Goal: Information Seeking & Learning: Get advice/opinions

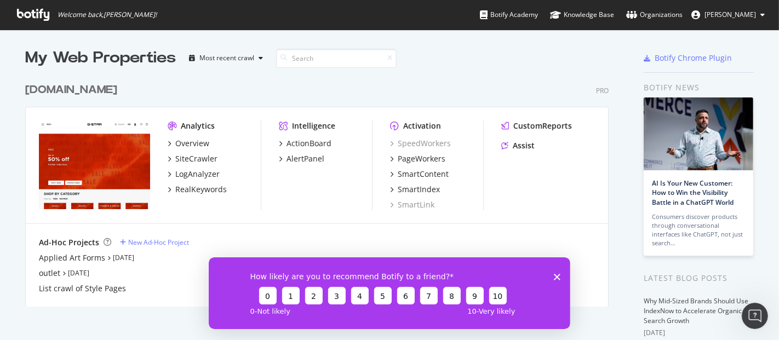
click at [99, 96] on div "[DOMAIN_NAME]" at bounding box center [71, 90] width 92 height 16
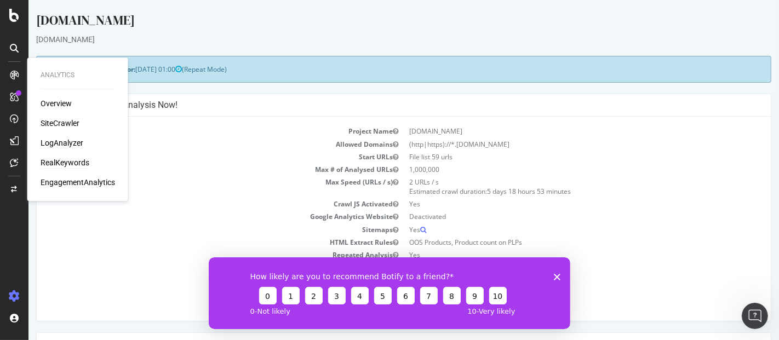
click at [70, 159] on div "RealKeywords" at bounding box center [65, 162] width 49 height 11
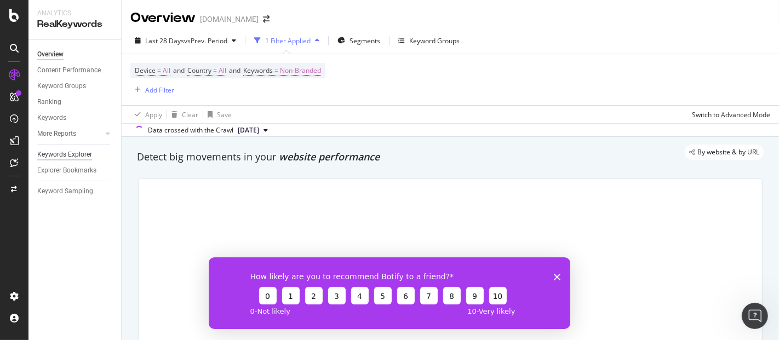
click at [62, 152] on div "Keywords Explorer" at bounding box center [64, 155] width 55 height 12
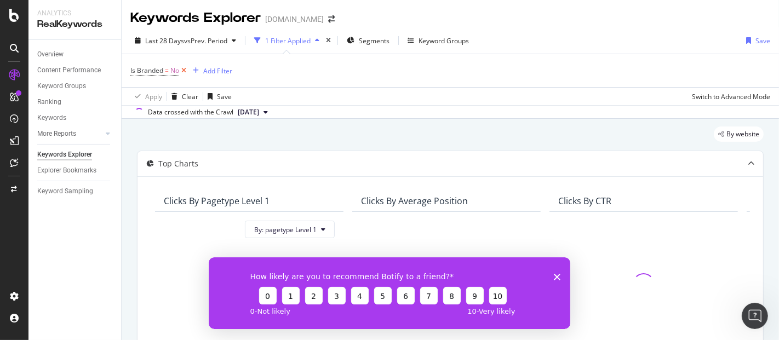
click at [183, 69] on icon at bounding box center [183, 70] width 9 height 11
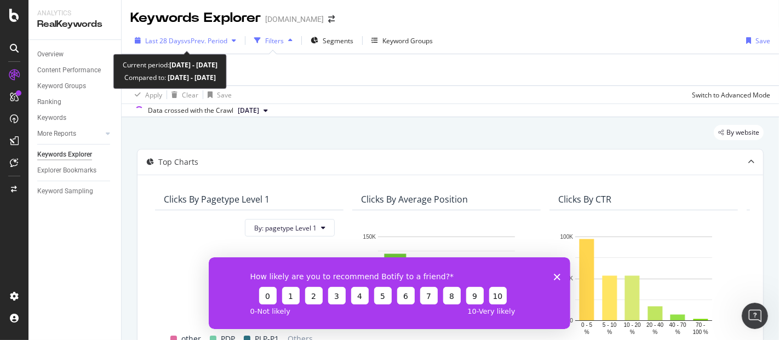
click at [233, 38] on div "button" at bounding box center [233, 40] width 13 height 7
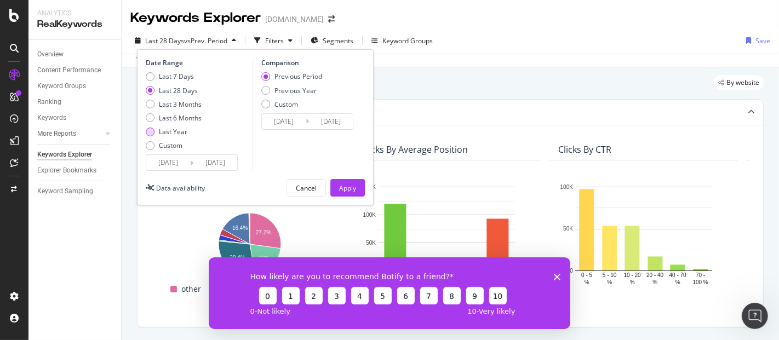
click at [150, 128] on div "Last Year" at bounding box center [150, 132] width 9 height 9
type input "2024/08/11"
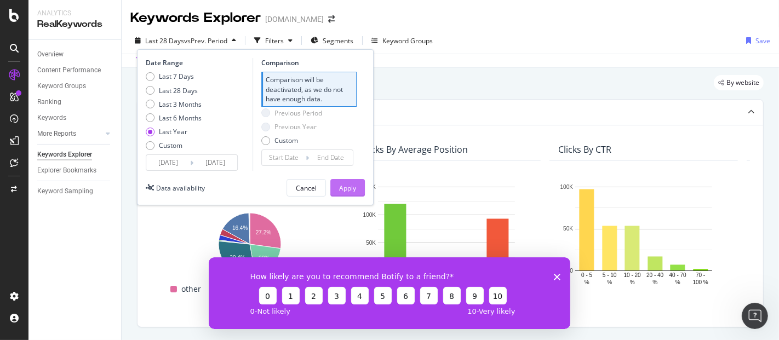
click at [355, 183] on div "Apply" at bounding box center [347, 187] width 17 height 9
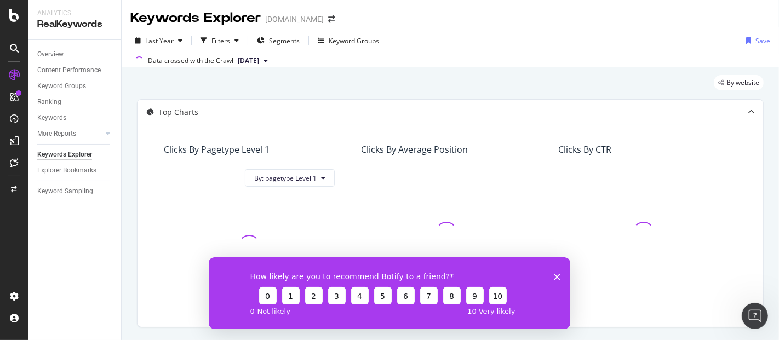
click at [554, 276] on icon "Close survey" at bounding box center [556, 276] width 7 height 7
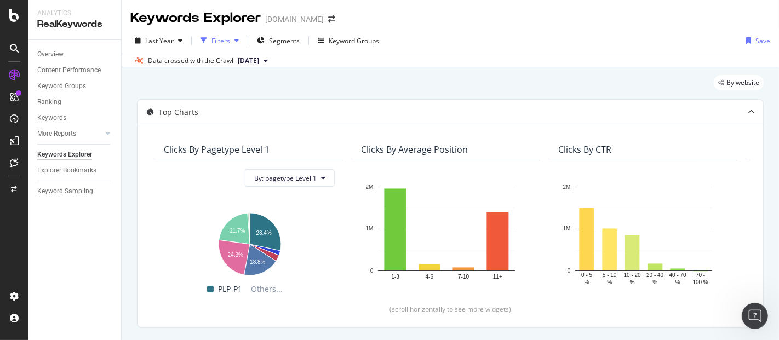
click at [220, 43] on div "Filters" at bounding box center [220, 40] width 19 height 9
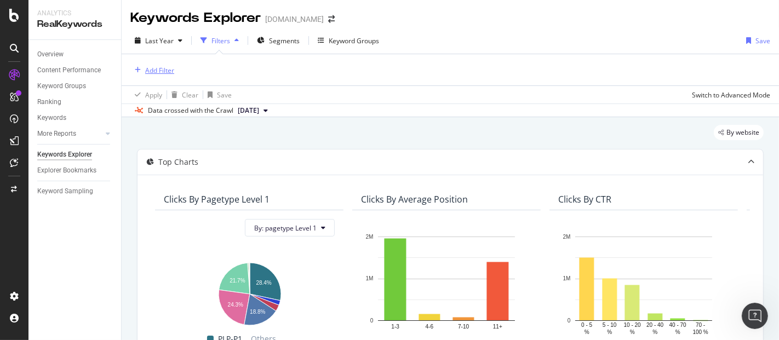
click at [159, 68] on div "Add Filter" at bounding box center [159, 70] width 29 height 9
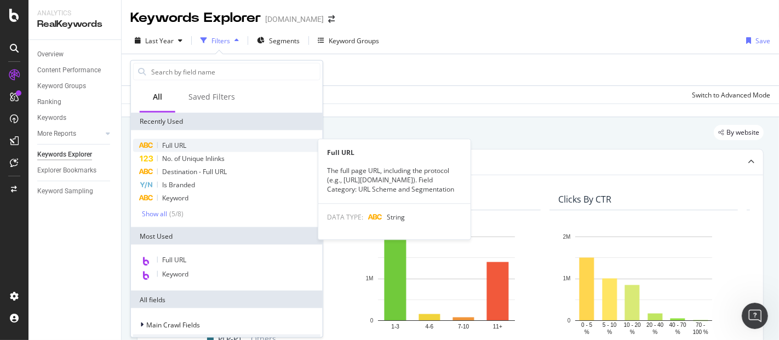
click at [176, 142] on span "Full URL" at bounding box center [174, 145] width 24 height 9
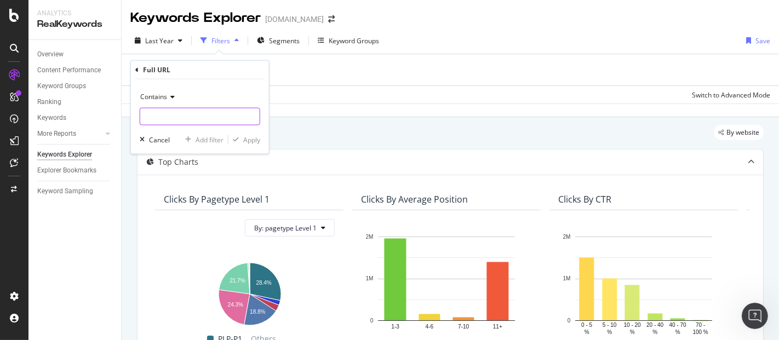
click at [170, 118] on input "text" at bounding box center [199, 117] width 119 height 18
paste input "/shop/polos"
type input "/shop/polos"
click at [164, 99] on span "Contains" at bounding box center [153, 96] width 27 height 9
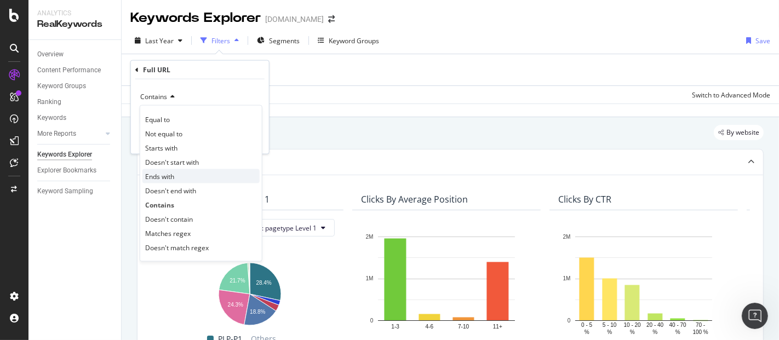
click at [175, 179] on div "Ends with" at bounding box center [200, 176] width 117 height 14
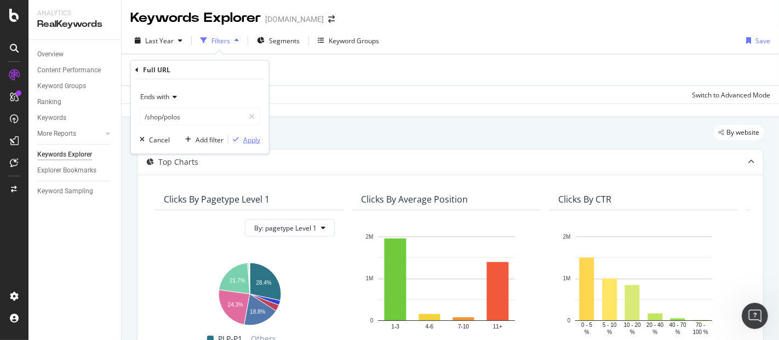
click at [252, 142] on div "Apply" at bounding box center [251, 139] width 17 height 9
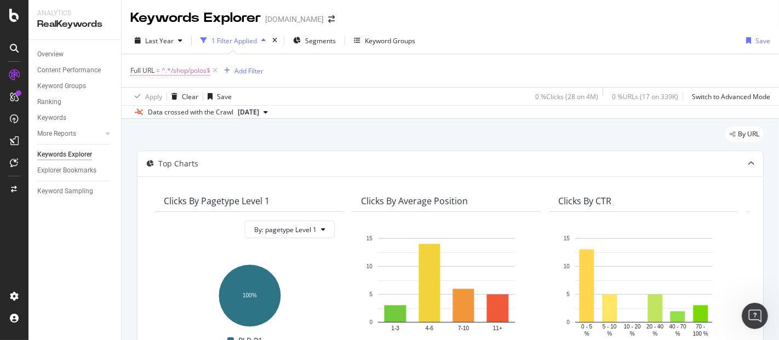
click at [178, 68] on span "^.*/shop/polos$" at bounding box center [186, 70] width 49 height 15
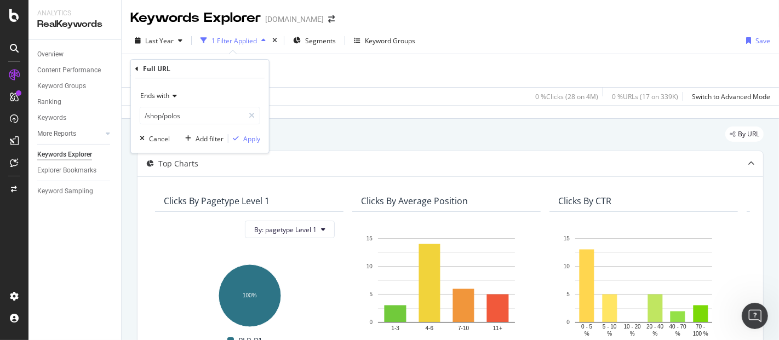
click at [157, 97] on span "Ends with" at bounding box center [154, 95] width 29 height 9
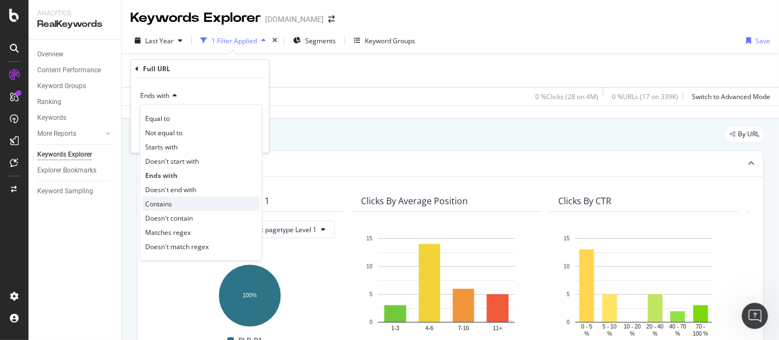
click at [182, 197] on div "Contains" at bounding box center [200, 204] width 117 height 14
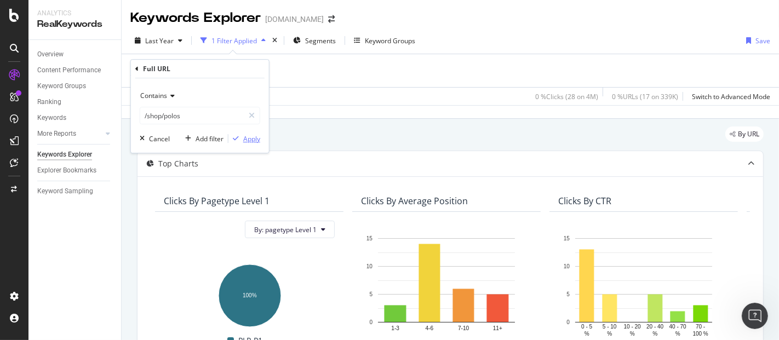
drag, startPoint x: 251, startPoint y: 135, endPoint x: 221, endPoint y: 108, distance: 40.8
click at [251, 135] on div "Apply" at bounding box center [251, 138] width 17 height 9
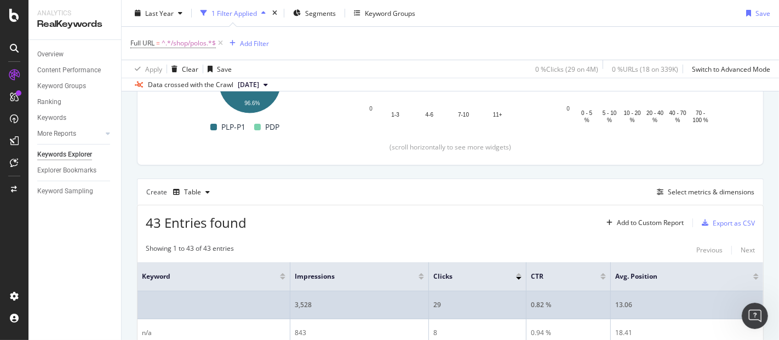
scroll to position [163, 0]
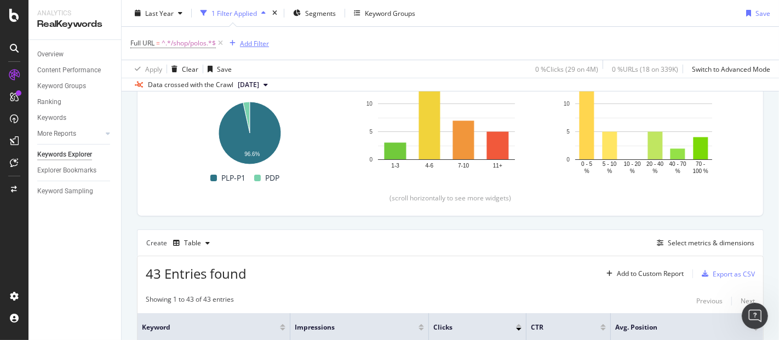
click at [259, 43] on div "Add Filter" at bounding box center [254, 42] width 29 height 9
click at [518, 50] on div "Full URL = ^.*/shop/polos.*$ Add Filter" at bounding box center [450, 43] width 640 height 33
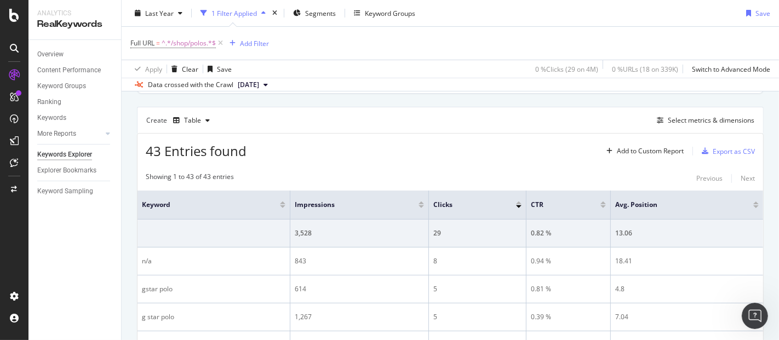
scroll to position [286, 0]
click at [707, 122] on div "Select metrics & dimensions" at bounding box center [711, 119] width 87 height 9
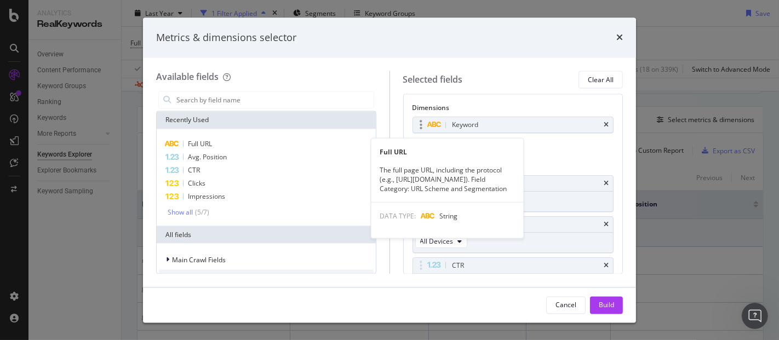
drag, startPoint x: 267, startPoint y: 138, endPoint x: 468, endPoint y: 124, distance: 201.5
click at [267, 138] on div "Full URL" at bounding box center [266, 144] width 215 height 13
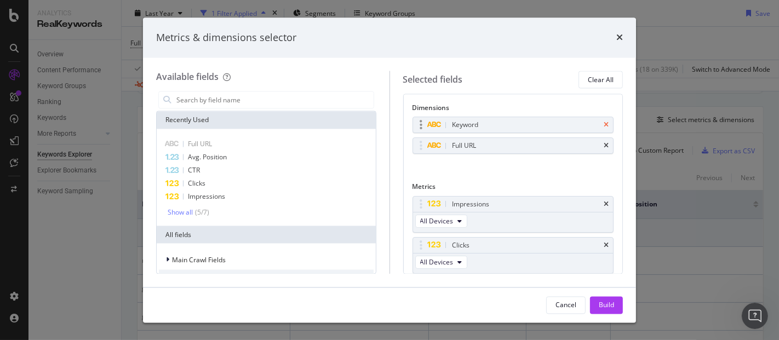
click at [604, 125] on icon "times" at bounding box center [606, 125] width 5 height 7
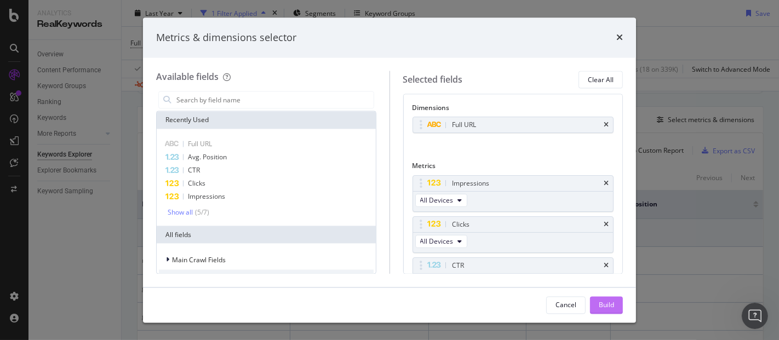
click at [610, 310] on div "Build" at bounding box center [606, 305] width 15 height 16
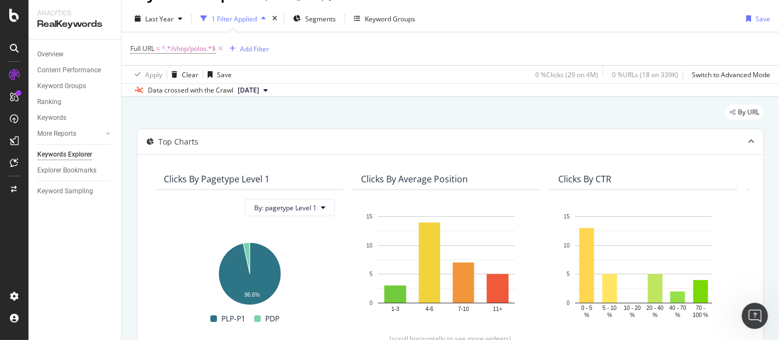
scroll to position [0, 3]
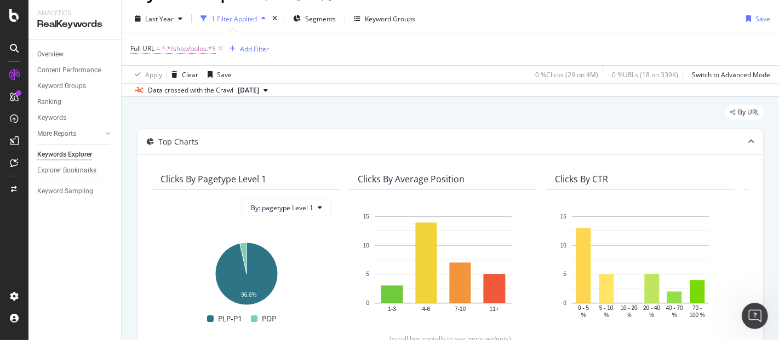
click at [186, 50] on span "^.*/shop/polos.*$" at bounding box center [189, 48] width 54 height 15
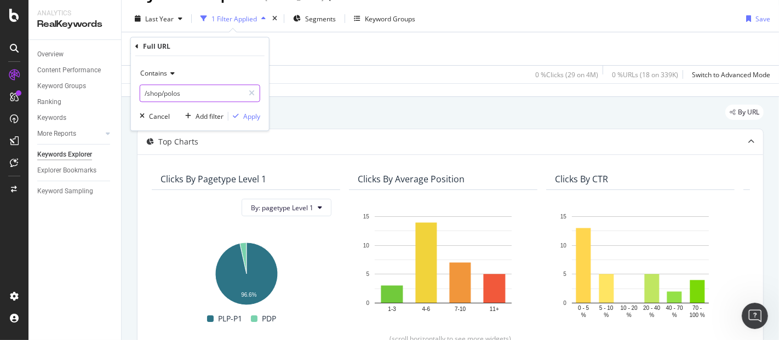
click at [143, 94] on input "/shop/polos" at bounding box center [192, 94] width 104 height 18
paste input "men/men"
click at [175, 93] on input "/shop/men/menpolos" at bounding box center [192, 94] width 104 height 18
type input "/menpolos"
click at [174, 77] on div "Contains" at bounding box center [200, 74] width 120 height 18
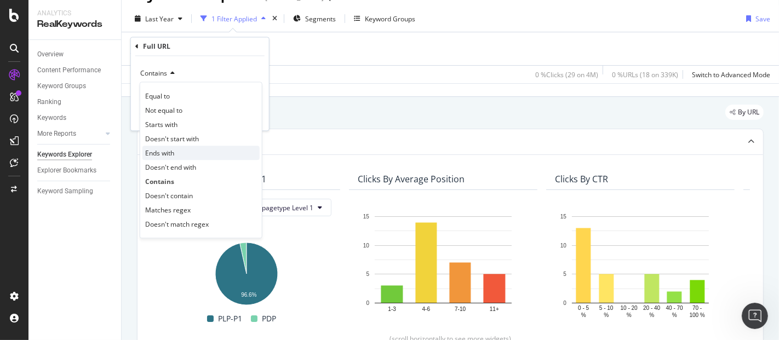
click at [171, 150] on span "Ends with" at bounding box center [159, 152] width 29 height 9
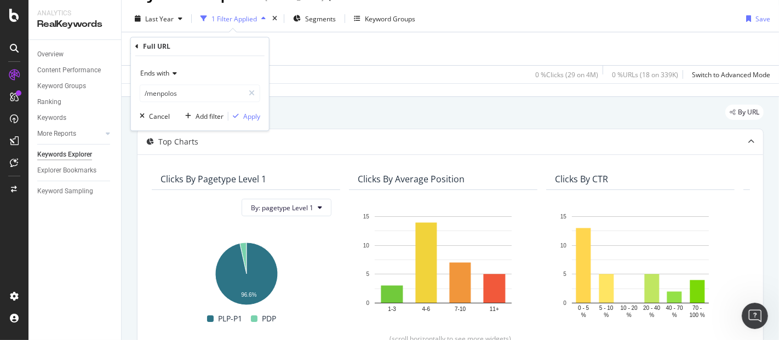
click at [252, 108] on div "Ends with /menpolos Cancel Add filter Apply" at bounding box center [200, 93] width 138 height 74
click at [252, 116] on div "Apply" at bounding box center [251, 116] width 17 height 9
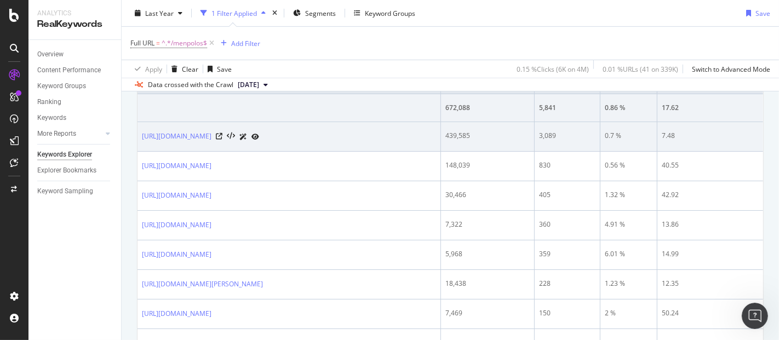
scroll to position [411, 0]
drag, startPoint x: 562, startPoint y: 135, endPoint x: 533, endPoint y: 135, distance: 28.5
click at [533, 135] on tr "https://www.g-star.com/en_za/shop/men/menpolos 439,585 3,089 0.7 % 7.48" at bounding box center [449, 137] width 625 height 30
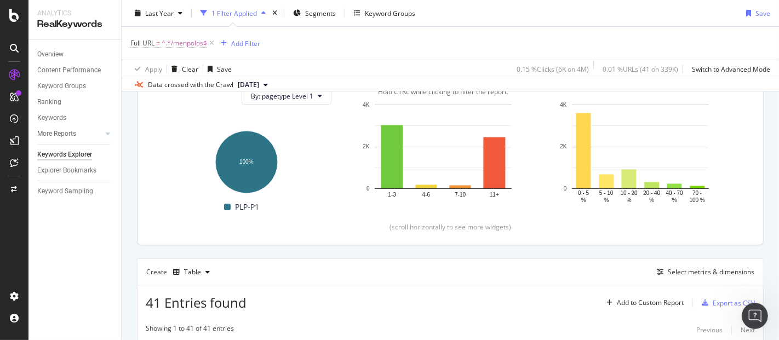
scroll to position [0, 0]
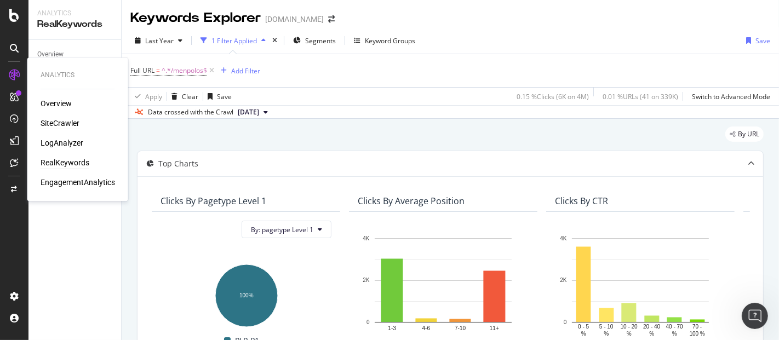
click at [60, 122] on div "SiteCrawler" at bounding box center [60, 123] width 39 height 11
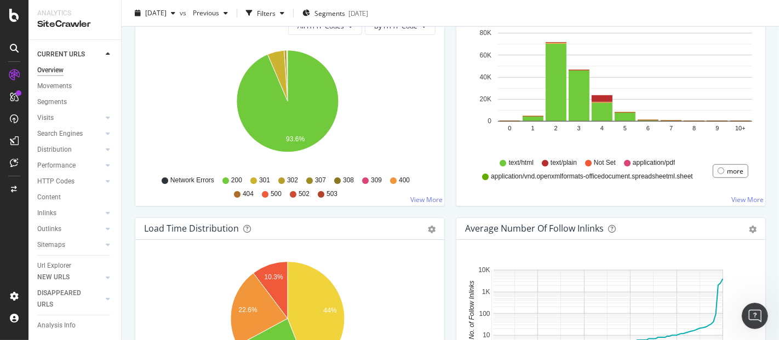
scroll to position [38, 0]
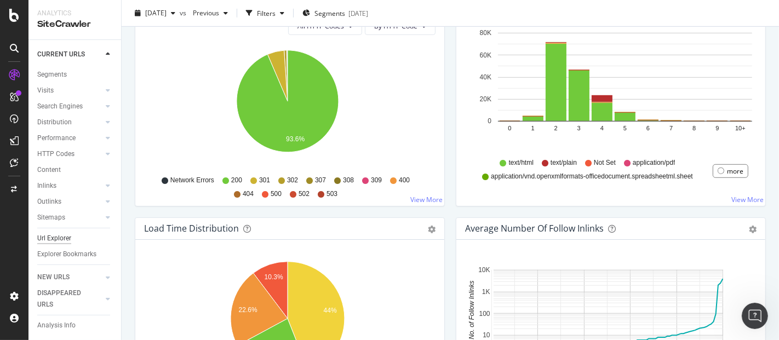
click at [50, 233] on div "Url Explorer" at bounding box center [54, 239] width 34 height 12
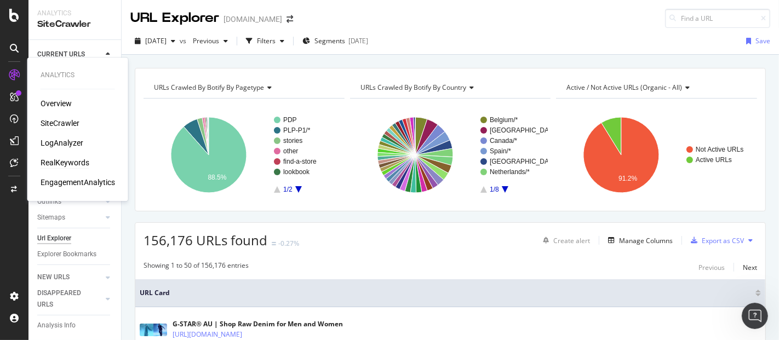
click at [66, 160] on div "RealKeywords" at bounding box center [65, 162] width 49 height 11
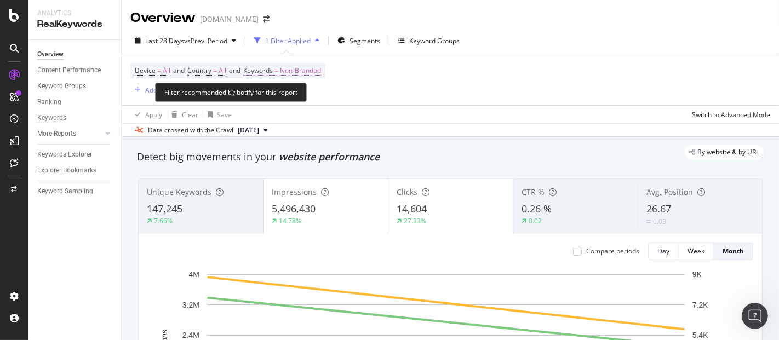
click at [286, 65] on span "Non-Branded" at bounding box center [300, 70] width 41 height 15
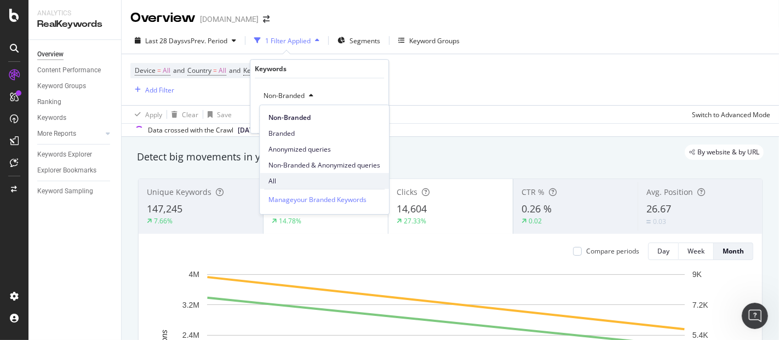
click at [282, 181] on span "All" at bounding box center [324, 181] width 112 height 10
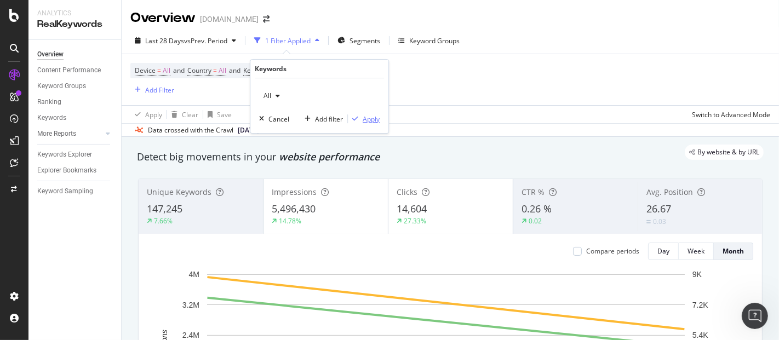
click at [372, 122] on div "Apply" at bounding box center [371, 118] width 17 height 9
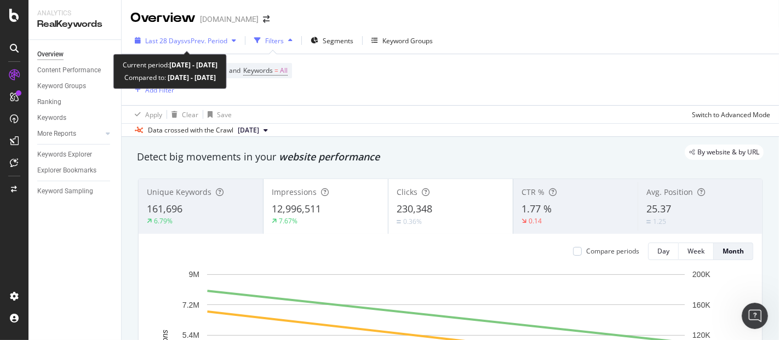
click at [203, 39] on span "vs Prev. Period" at bounding box center [205, 40] width 43 height 9
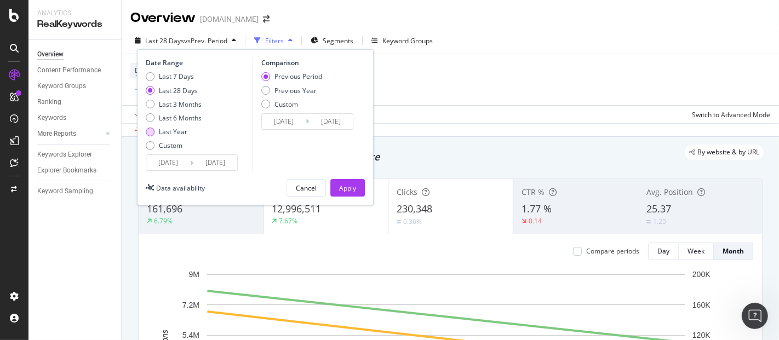
click at [153, 134] on div "Last Year" at bounding box center [150, 132] width 9 height 9
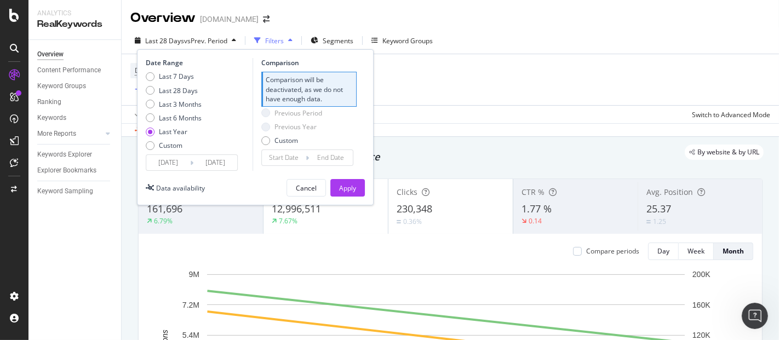
type input "2024/08/11"
click at [343, 185] on div "Apply" at bounding box center [347, 187] width 17 height 9
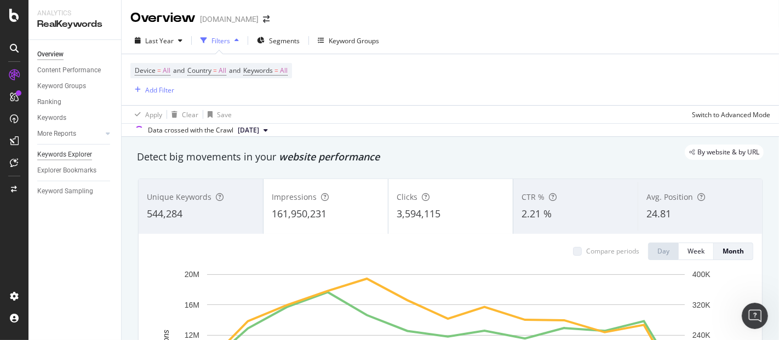
click at [73, 152] on div "Keywords Explorer" at bounding box center [64, 155] width 55 height 12
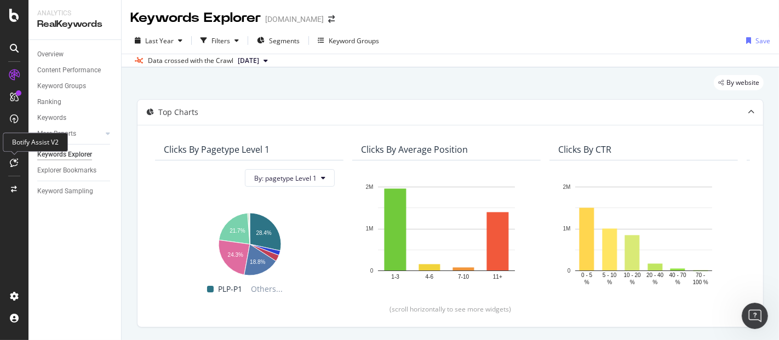
click at [18, 163] on icon at bounding box center [14, 162] width 8 height 9
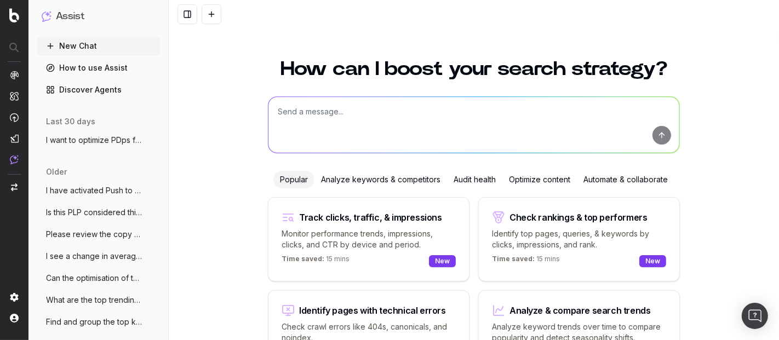
click at [338, 117] on textarea at bounding box center [473, 125] width 411 height 56
drag, startPoint x: 355, startPoint y: 113, endPoint x: 209, endPoint y: 99, distance: 146.4
click at [209, 99] on div "How can I boost your search strategy? I hav ethis URl and i I hav ethis URl and…" at bounding box center [474, 216] width 610 height 340
click at [318, 120] on textarea "I hav ethis URl and i" at bounding box center [473, 125] width 411 height 56
click at [289, 111] on textarea "I hav ethis URl and i" at bounding box center [473, 125] width 411 height 56
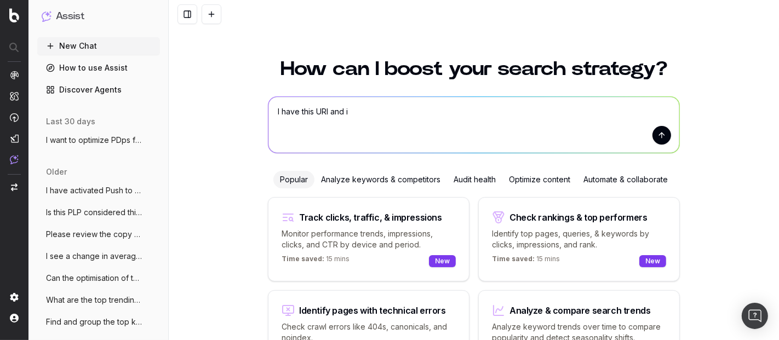
click at [325, 111] on textarea "I have this URl and i" at bounding box center [473, 125] width 411 height 56
click at [352, 111] on textarea "I have this URL and i" at bounding box center [473, 125] width 411 height 56
type textarea "I have this URL and i"
